Goal: Task Accomplishment & Management: Manage account settings

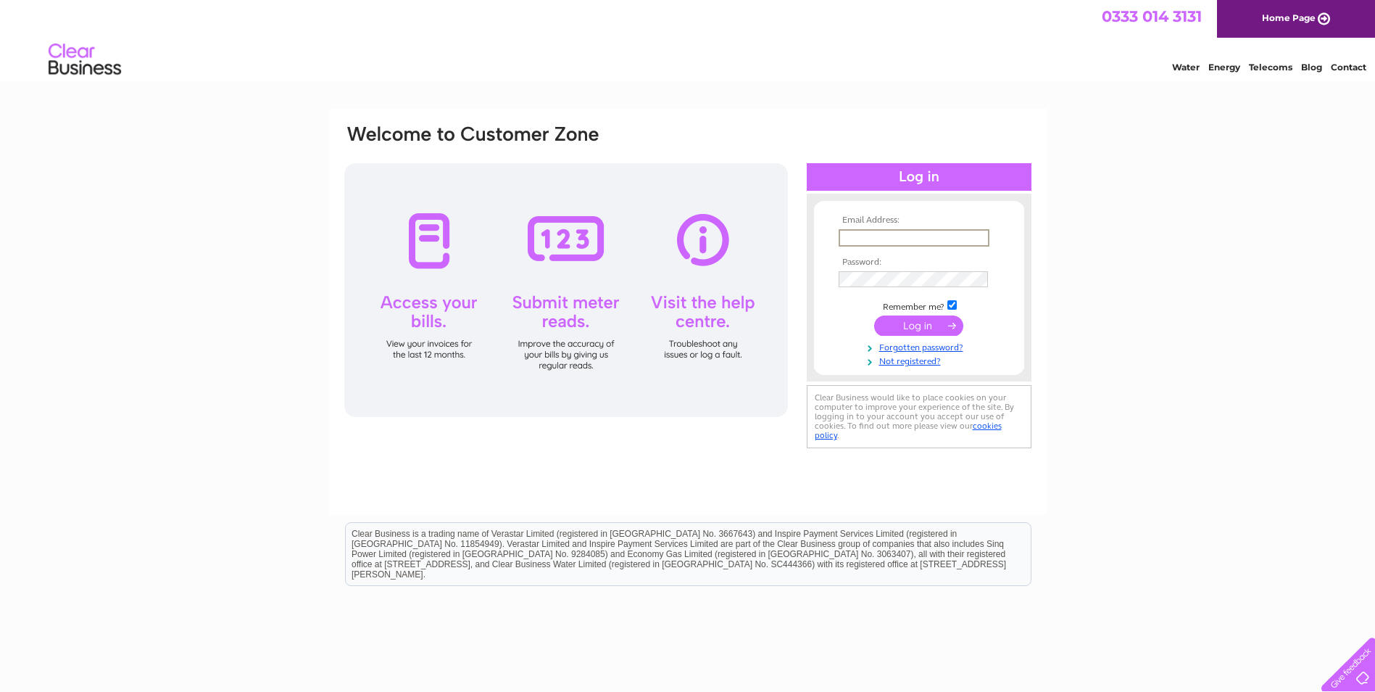
paste input "[PERSON_NAME][EMAIL_ADDRESS][PERSON_NAME][DOMAIN_NAME]"
type input "[PERSON_NAME][EMAIL_ADDRESS][PERSON_NAME][DOMAIN_NAME]"
click at [937, 324] on input "submit" at bounding box center [918, 325] width 89 height 20
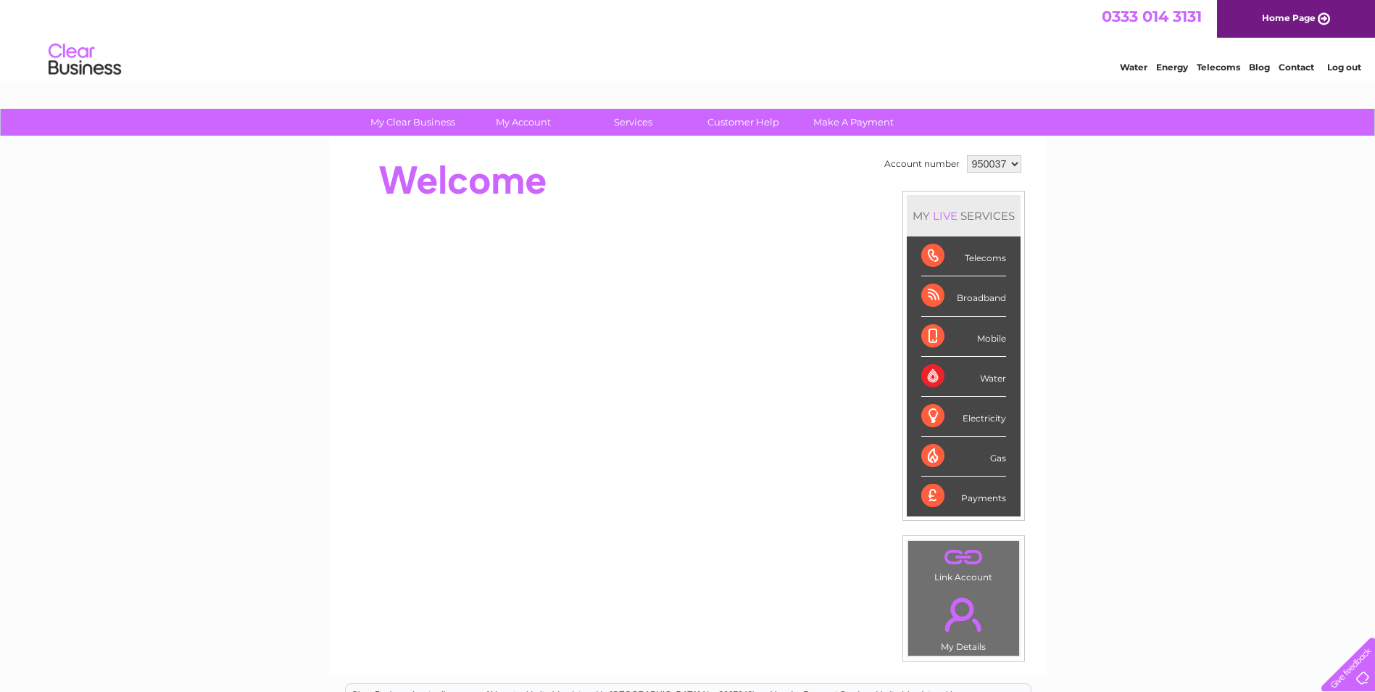
click at [1008, 165] on select "950037" at bounding box center [994, 163] width 54 height 17
click at [1012, 157] on select "950037" at bounding box center [994, 163] width 54 height 17
click at [1339, 67] on link "Log out" at bounding box center [1344, 67] width 34 height 11
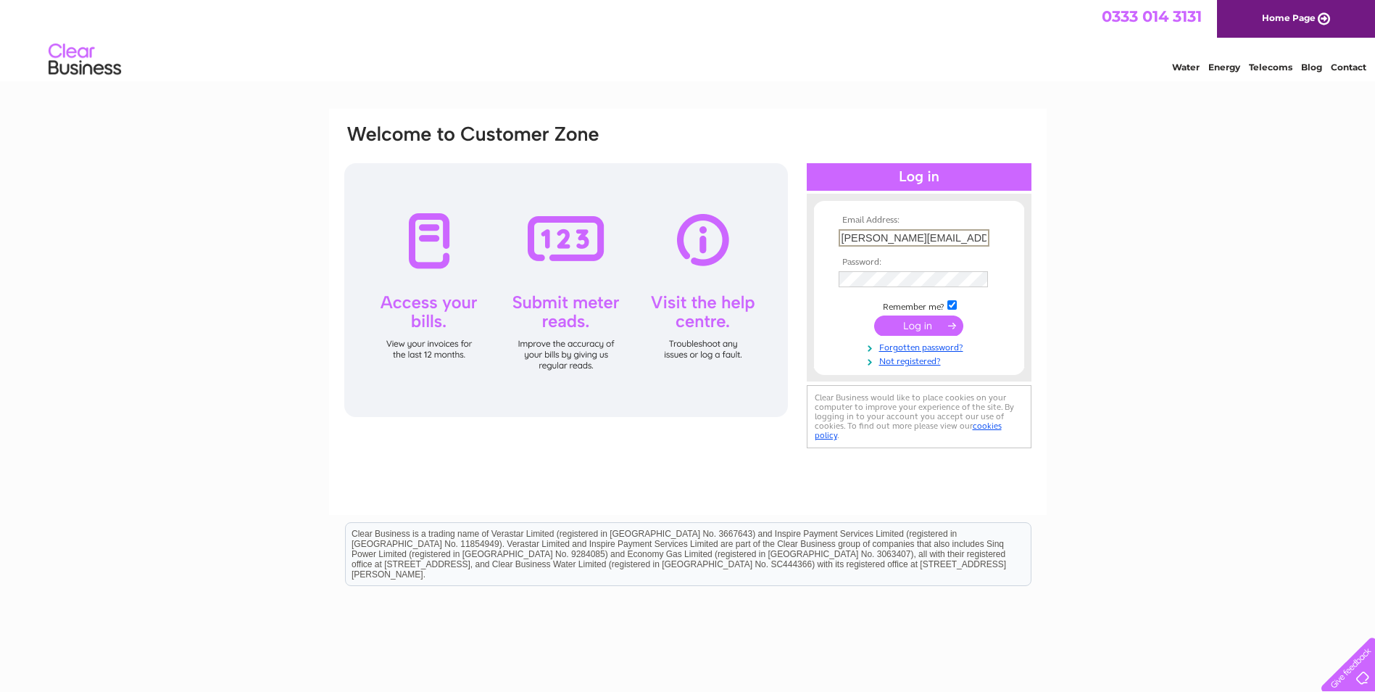
drag, startPoint x: 963, startPoint y: 237, endPoint x: 871, endPoint y: 230, distance: 93.1
click at [774, 230] on div "Email Address: daniel.forrester@se.com Password:" at bounding box center [688, 287] width 690 height 328
paste input "ems.schneider-electric"
type input "daniel.forrester@ems.schneider-electric.com"
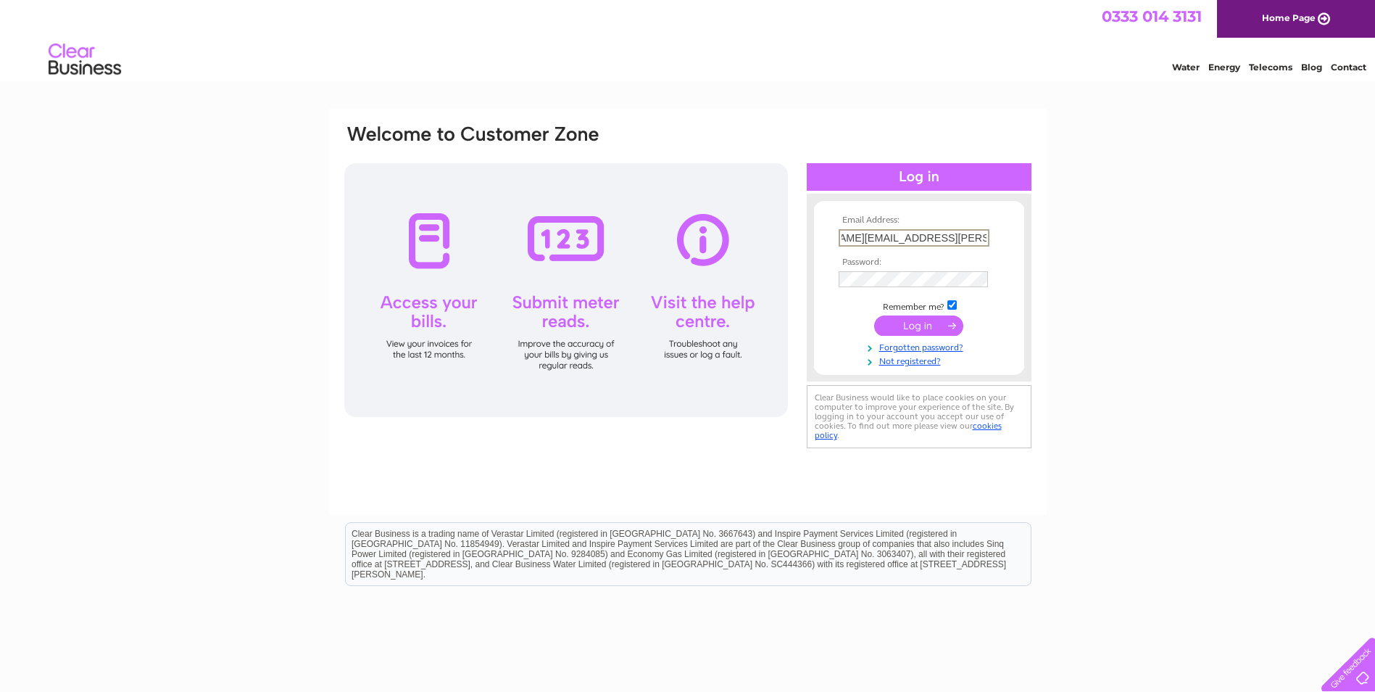
scroll to position [0, 0]
click at [810, 269] on div "Email Address: daniel.forrester@ems.schneider-electric.com Password: Forgotten …" at bounding box center [919, 287] width 225 height 159
click at [1222, 414] on div "Email Address: daniel.forrester@ems.schneider-electric.com Password:" at bounding box center [687, 436] width 1375 height 654
click at [919, 318] on input "submit" at bounding box center [918, 324] width 89 height 20
